Goal: Transaction & Acquisition: Purchase product/service

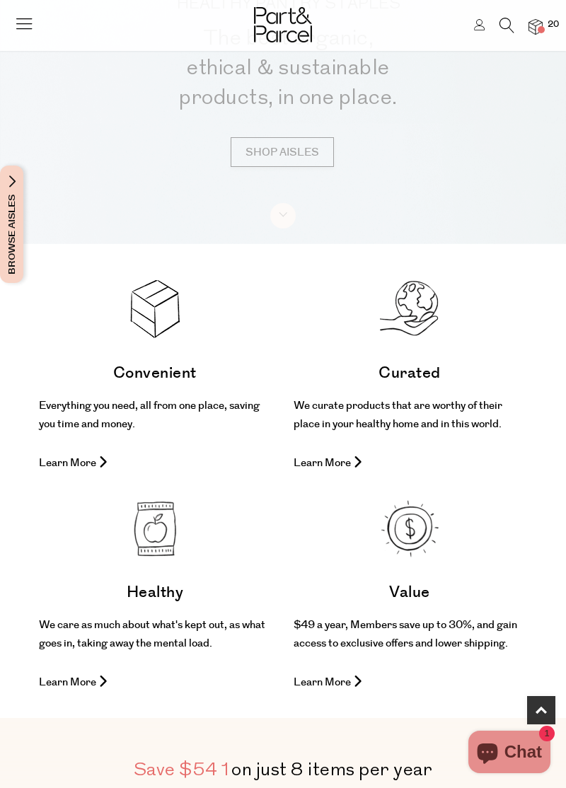
click at [71, 472] on p "Learn More" at bounding box center [155, 463] width 232 height 18
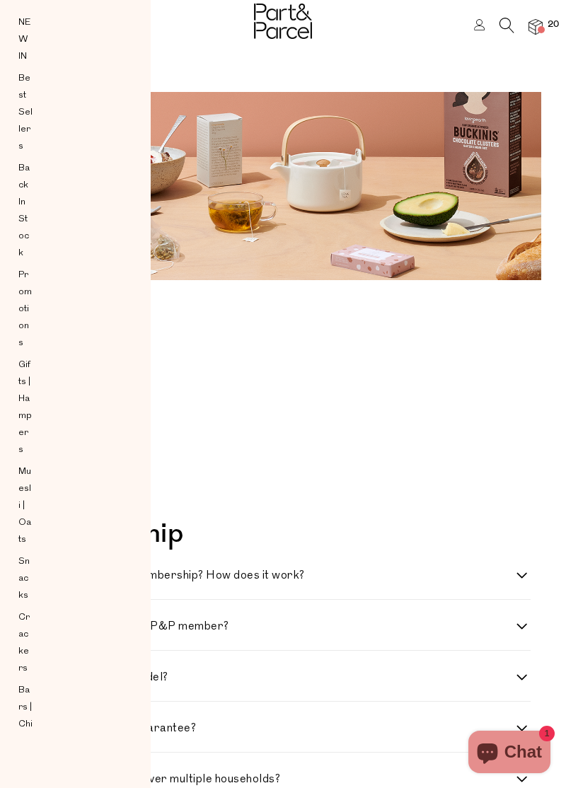
click at [542, 28] on span at bounding box center [540, 29] width 7 height 7
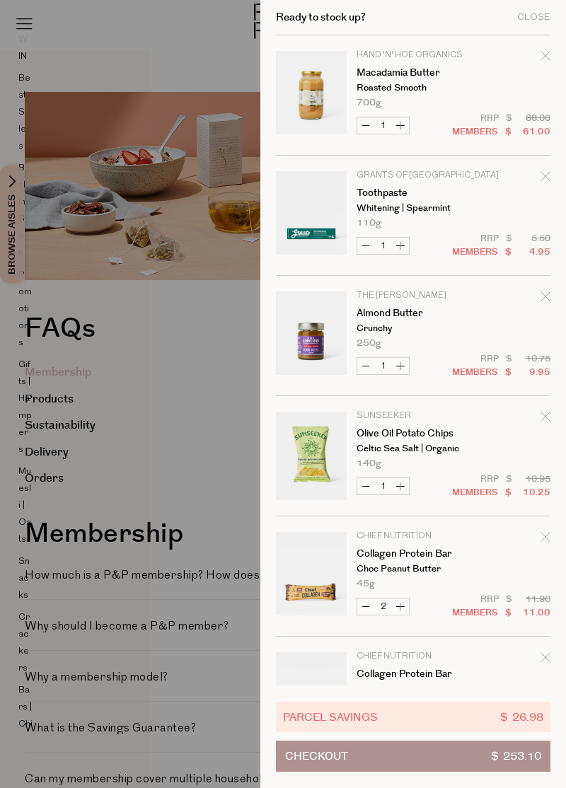
click at [195, 471] on div at bounding box center [283, 394] width 566 height 788
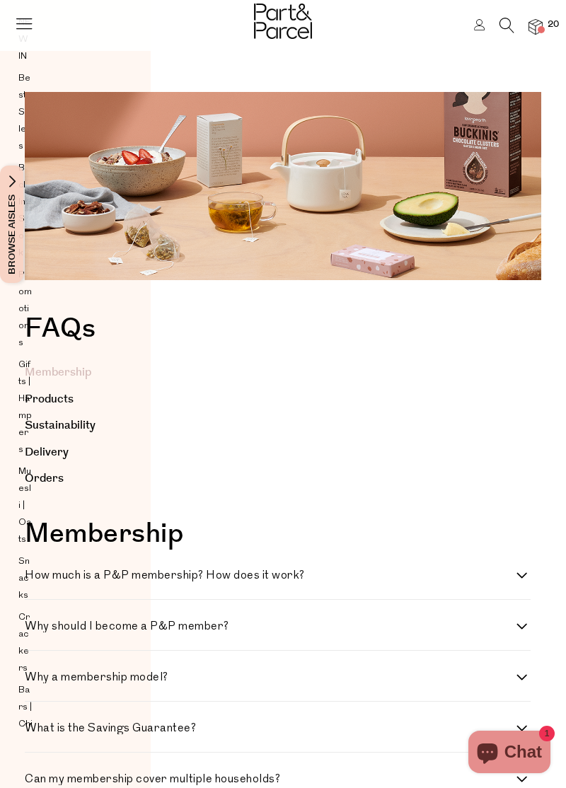
click at [299, 24] on img at bounding box center [283, 21] width 58 height 35
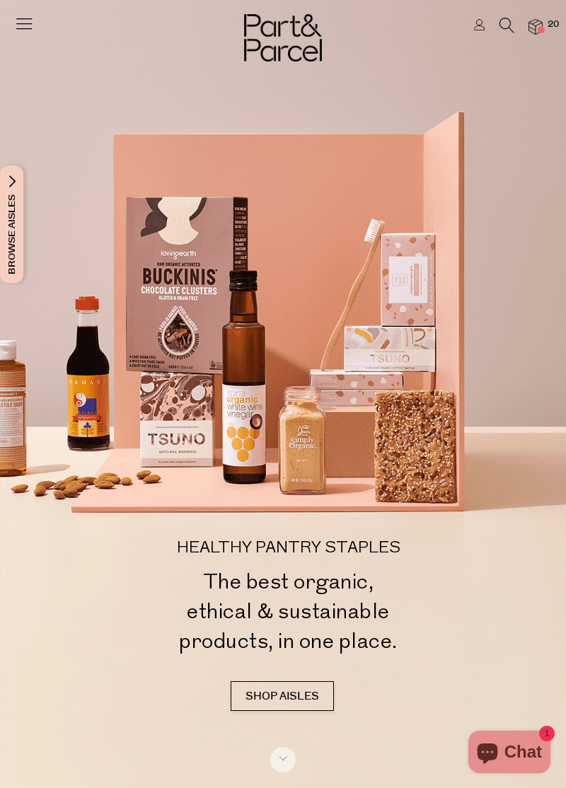
click at [503, 21] on icon at bounding box center [506, 26] width 15 height 16
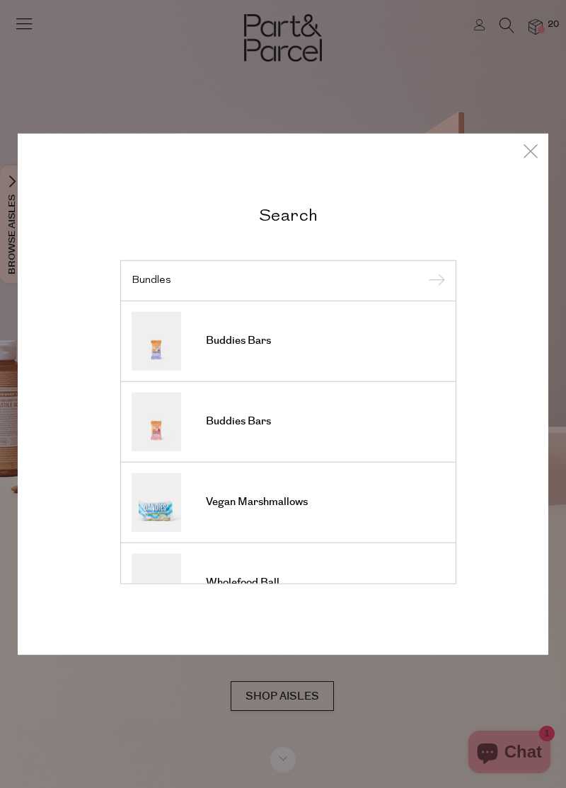
type input "Bundles"
click at [424, 271] on input "submit" at bounding box center [434, 281] width 21 height 21
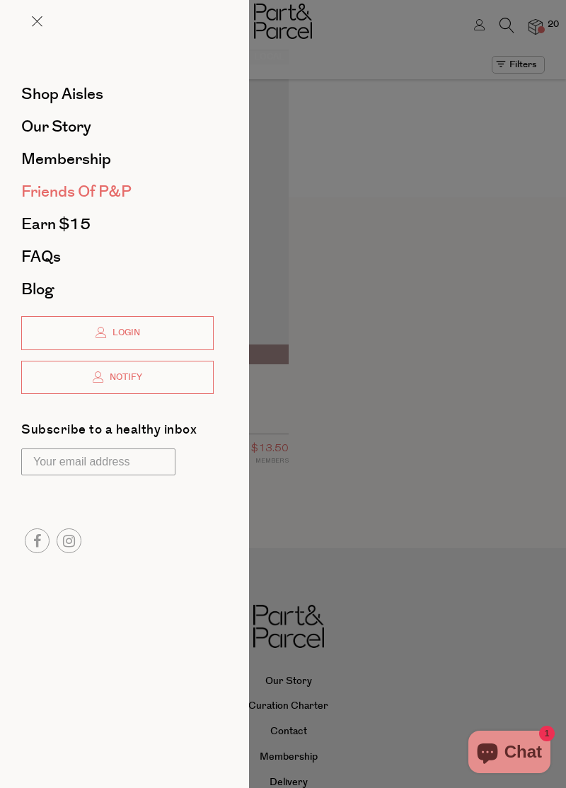
click at [146, 187] on link "Friends of P&P" at bounding box center [117, 192] width 192 height 16
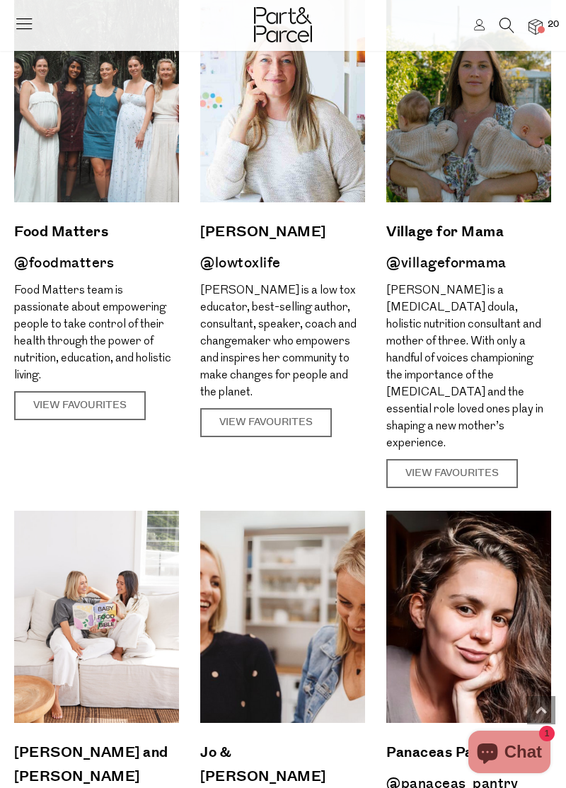
scroll to position [1637, 0]
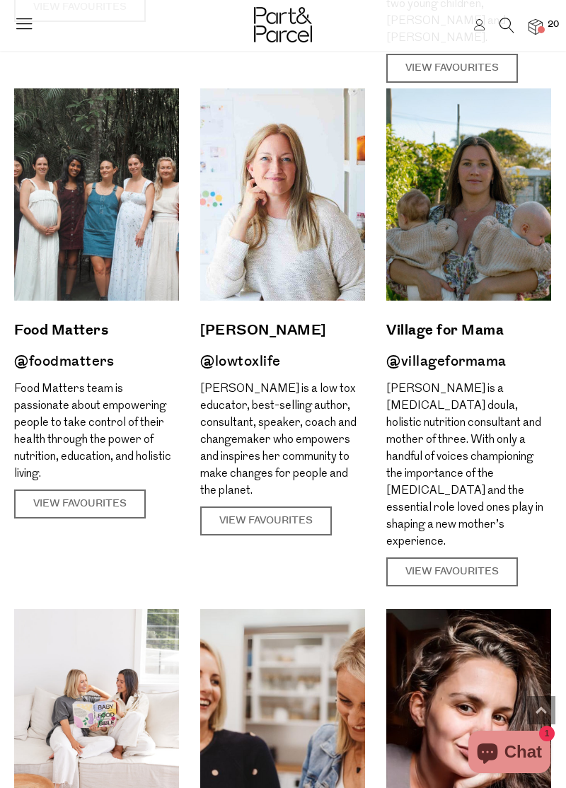
click at [502, 23] on icon at bounding box center [506, 26] width 15 height 16
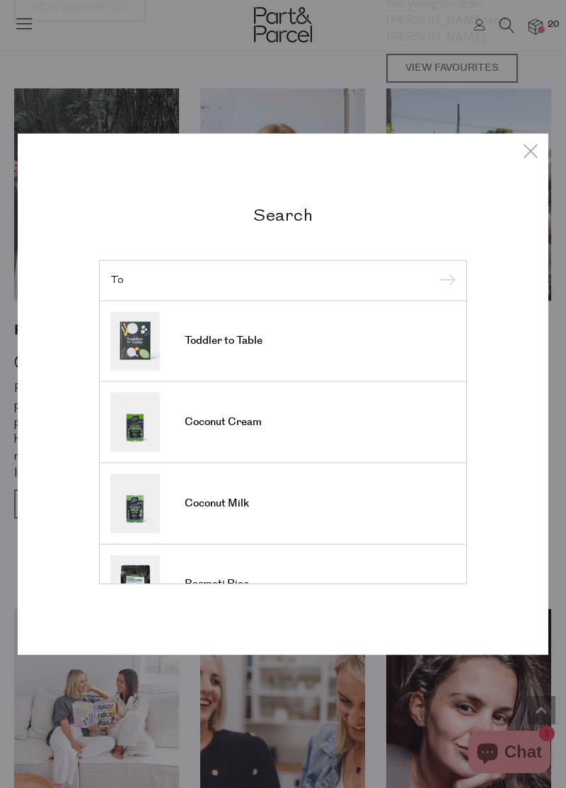
type input "To"
click at [362, 355] on link "Toddler to Table" at bounding box center [282, 340] width 345 height 59
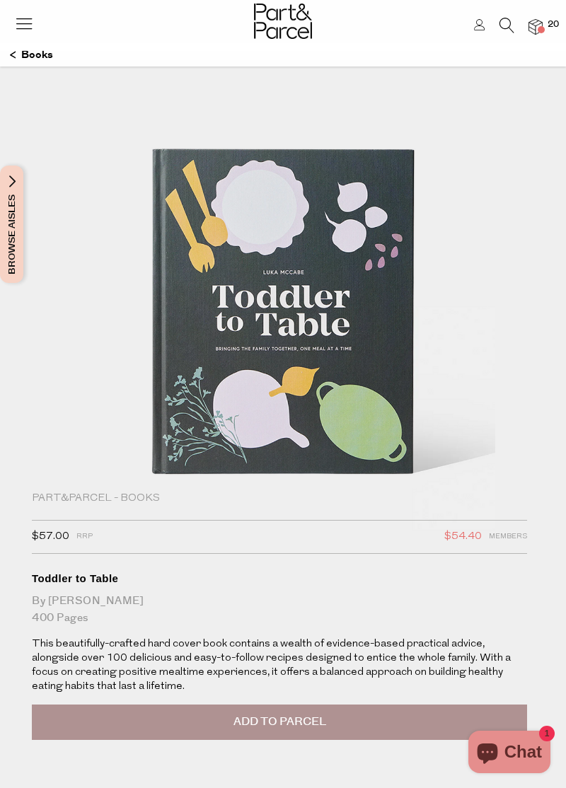
click at [508, 30] on icon at bounding box center [506, 26] width 15 height 16
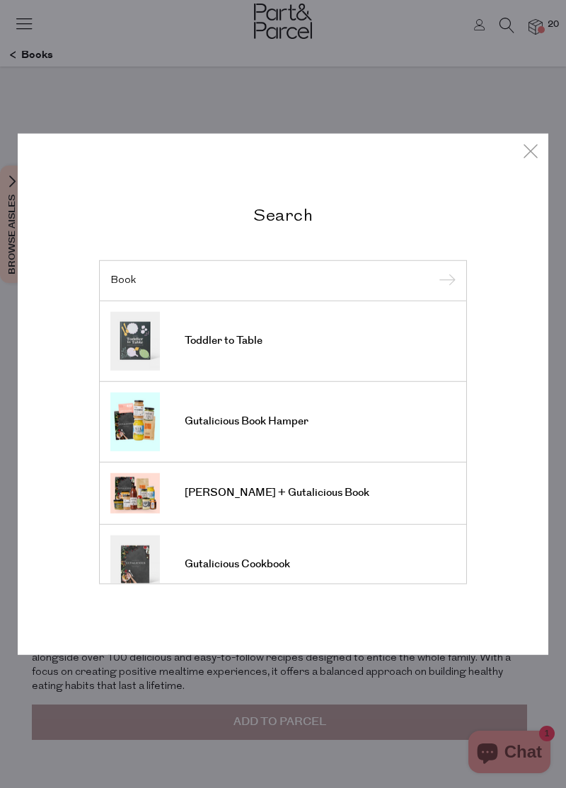
type input "Book"
click at [434, 271] on input "submit" at bounding box center [444, 281] width 21 height 21
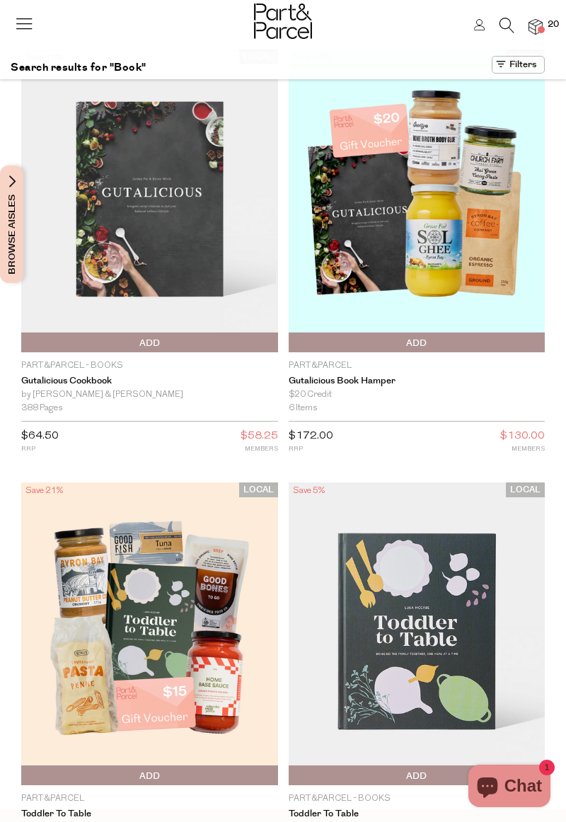
click at [499, 19] on icon at bounding box center [506, 26] width 15 height 16
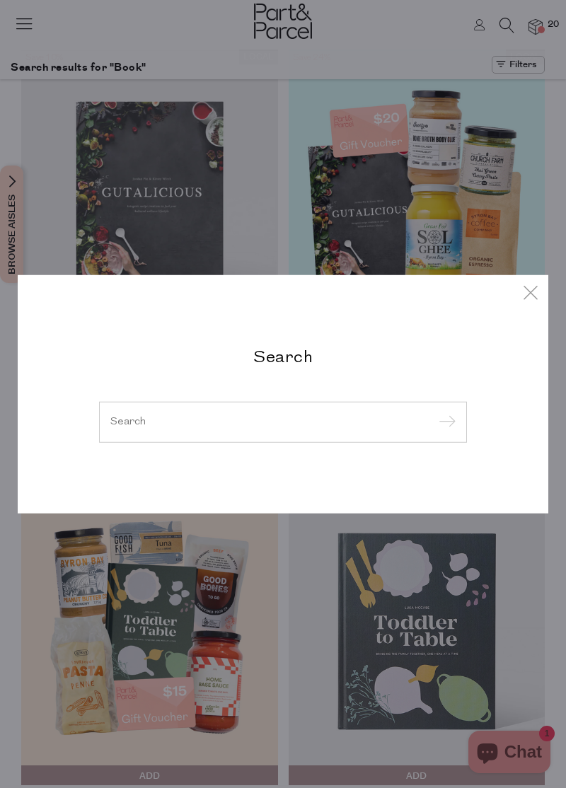
click at [358, 409] on div at bounding box center [283, 422] width 368 height 41
click at [322, 421] on input "search" at bounding box center [282, 421] width 345 height 11
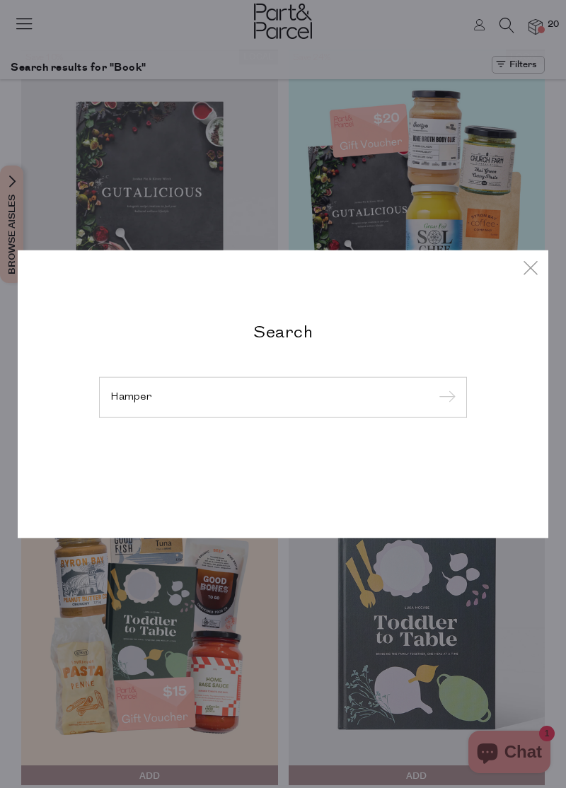
type input "Hamper"
click at [434, 387] on input "submit" at bounding box center [444, 397] width 21 height 21
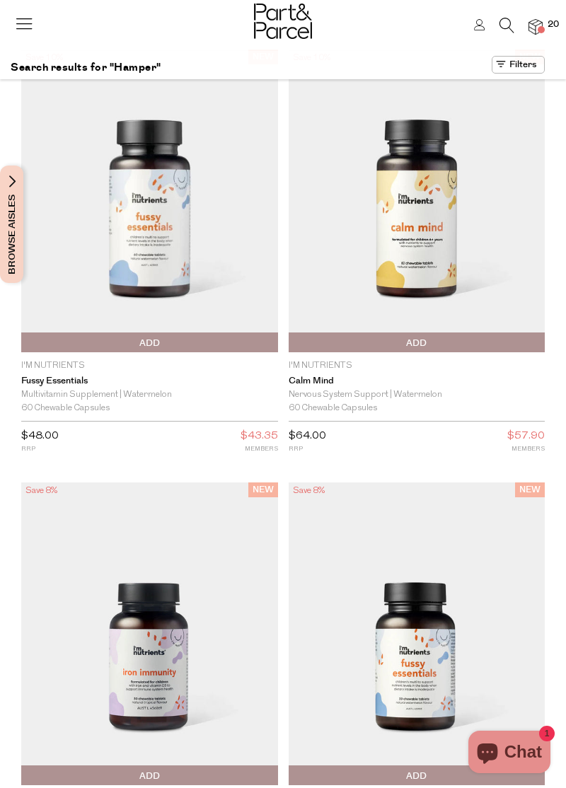
click at [503, 25] on icon at bounding box center [506, 26] width 15 height 16
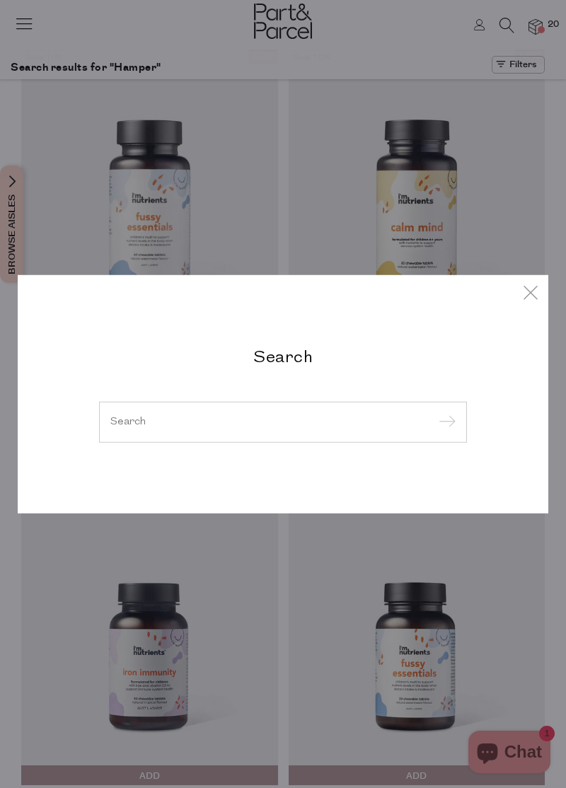
type input "S"
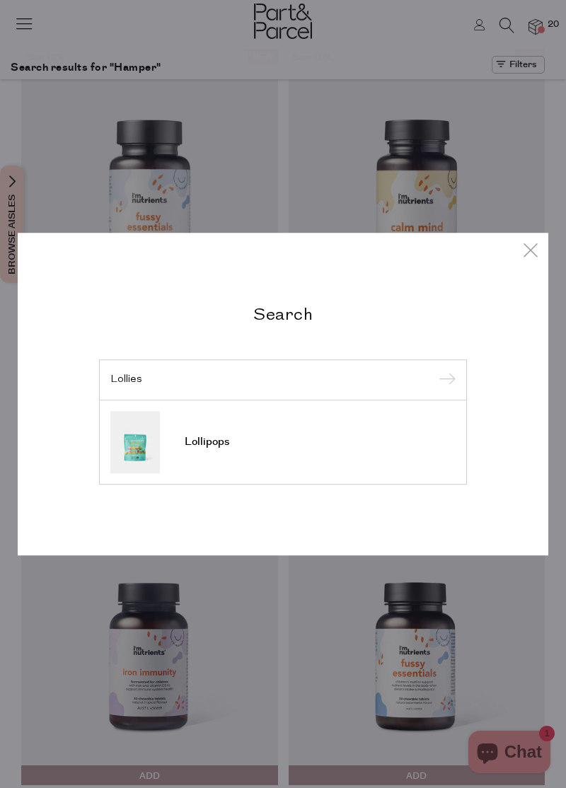
type input "Lollies"
click at [434, 370] on input "submit" at bounding box center [444, 380] width 21 height 21
